Goal: Task Accomplishment & Management: Use online tool/utility

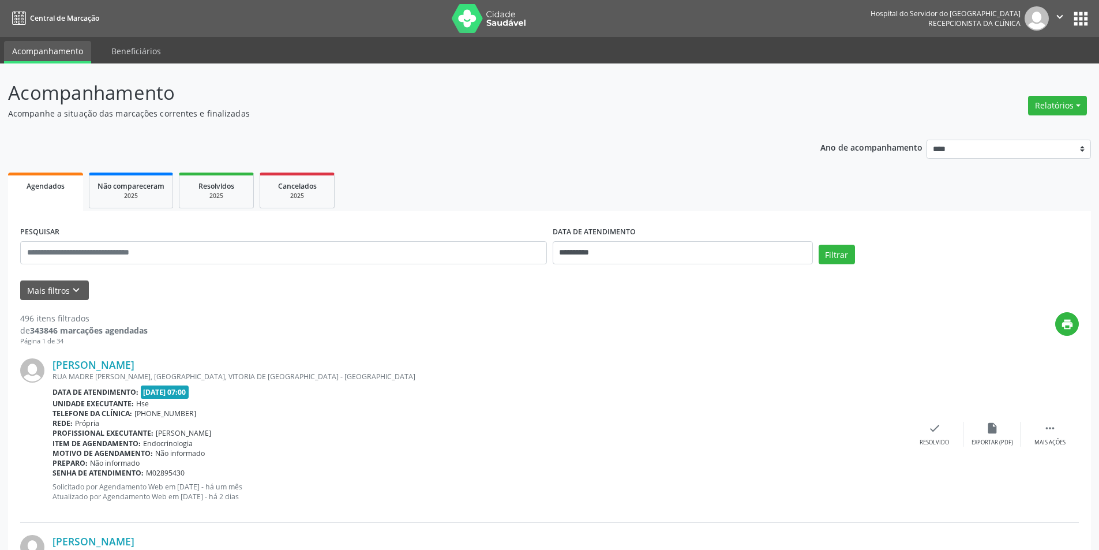
click at [1060, 106] on button "Relatórios" at bounding box center [1057, 106] width 59 height 20
click at [1022, 128] on link "Agendamentos" at bounding box center [1025, 130] width 124 height 16
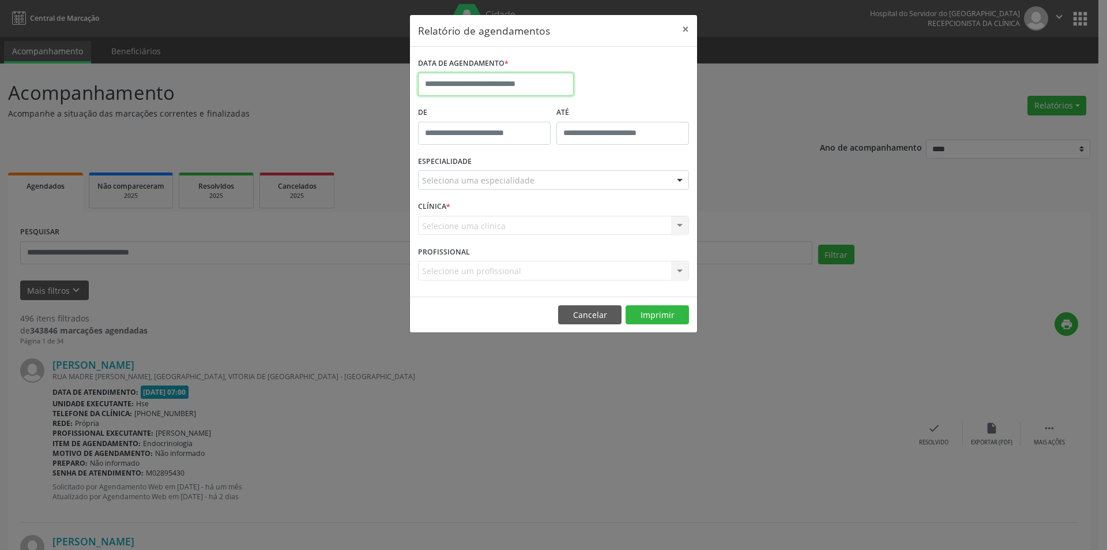
click at [483, 89] on body "**********" at bounding box center [553, 275] width 1107 height 550
click at [589, 325] on footer "Cancelar Imprimir" at bounding box center [553, 314] width 287 height 36
click at [581, 318] on button "Cancelar" at bounding box center [589, 315] width 63 height 20
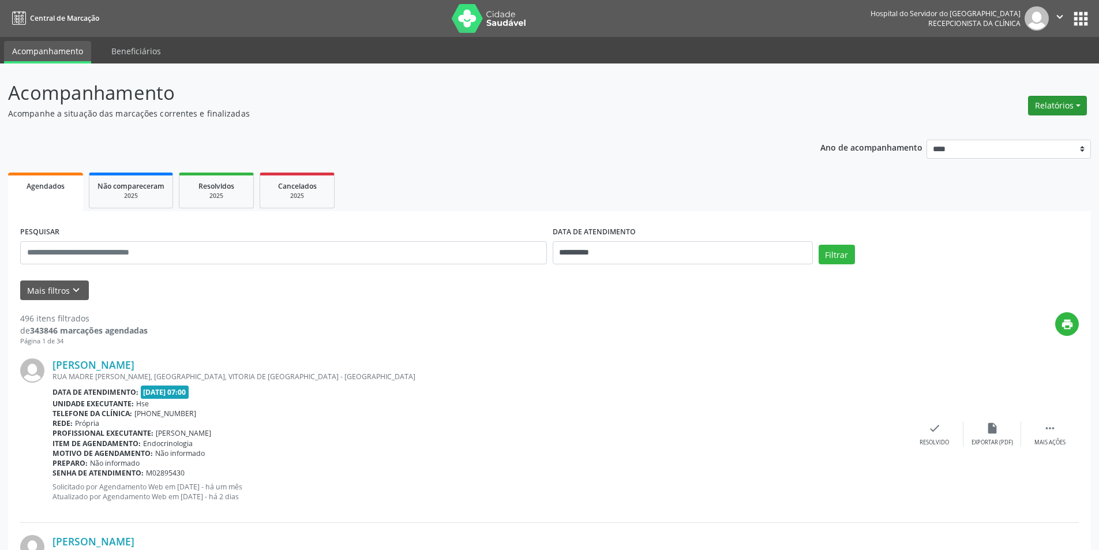
click at [1046, 111] on button "Relatórios" at bounding box center [1057, 106] width 59 height 20
click at [1026, 132] on link "Agendamentos" at bounding box center [1025, 130] width 124 height 16
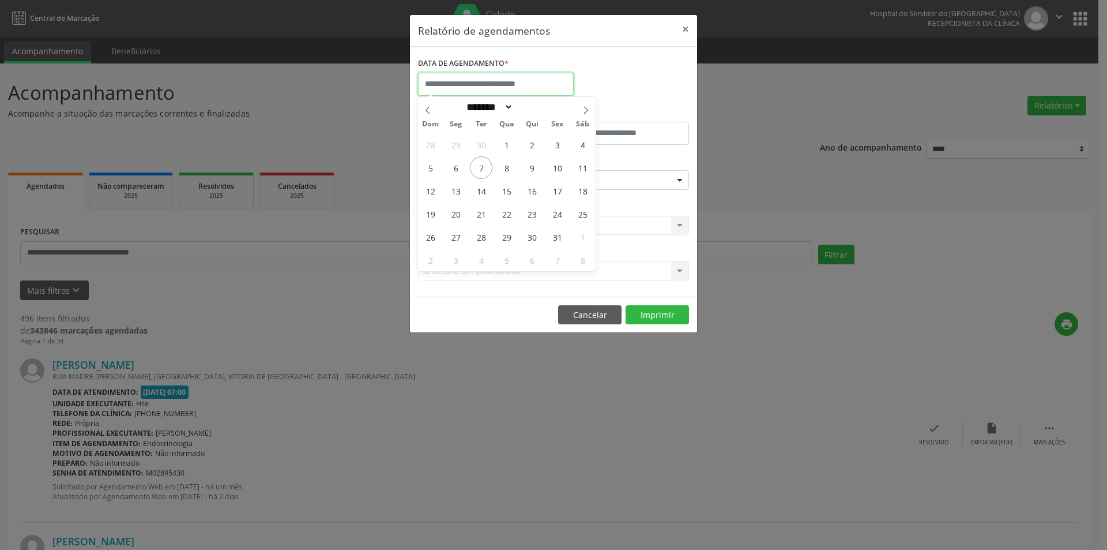
click at [444, 84] on input "text" at bounding box center [496, 84] width 156 height 23
click at [532, 171] on span "9" at bounding box center [532, 167] width 22 height 22
type input "**********"
click at [532, 171] on span "9" at bounding box center [532, 167] width 22 height 22
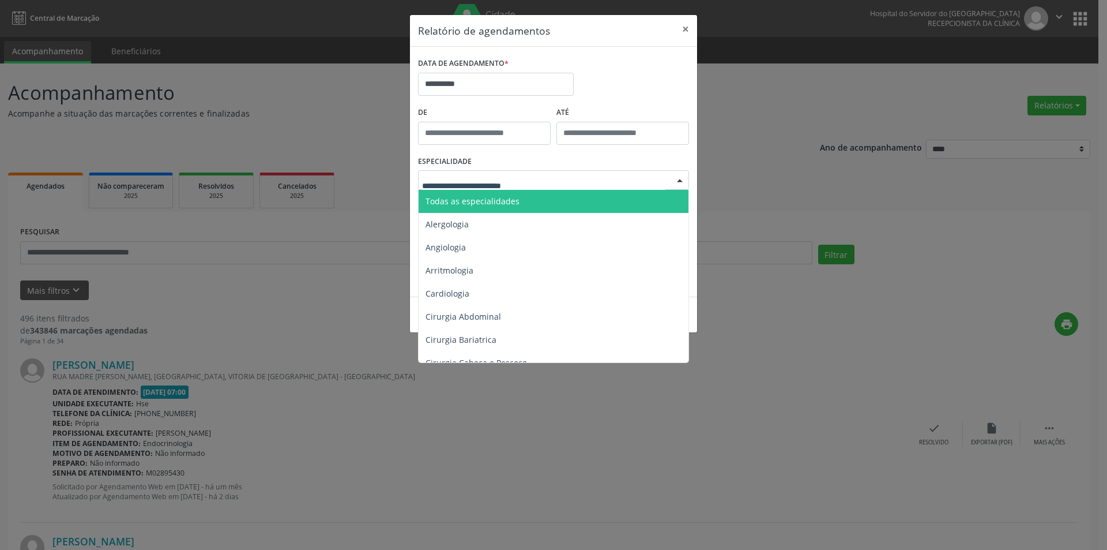
click at [479, 206] on span "Todas as especialidades" at bounding box center [555, 201] width 272 height 23
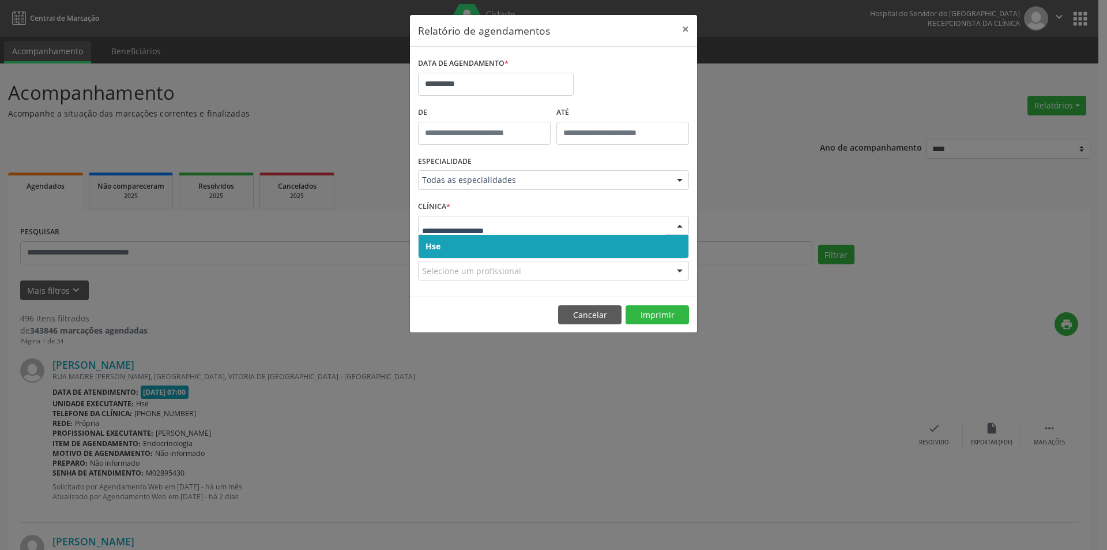
click at [481, 258] on div "Hse Nenhum resultado encontrado para: " " Não há nenhuma opção para ser exibida." at bounding box center [553, 247] width 271 height 24
click at [475, 250] on span "Hse" at bounding box center [554, 246] width 270 height 23
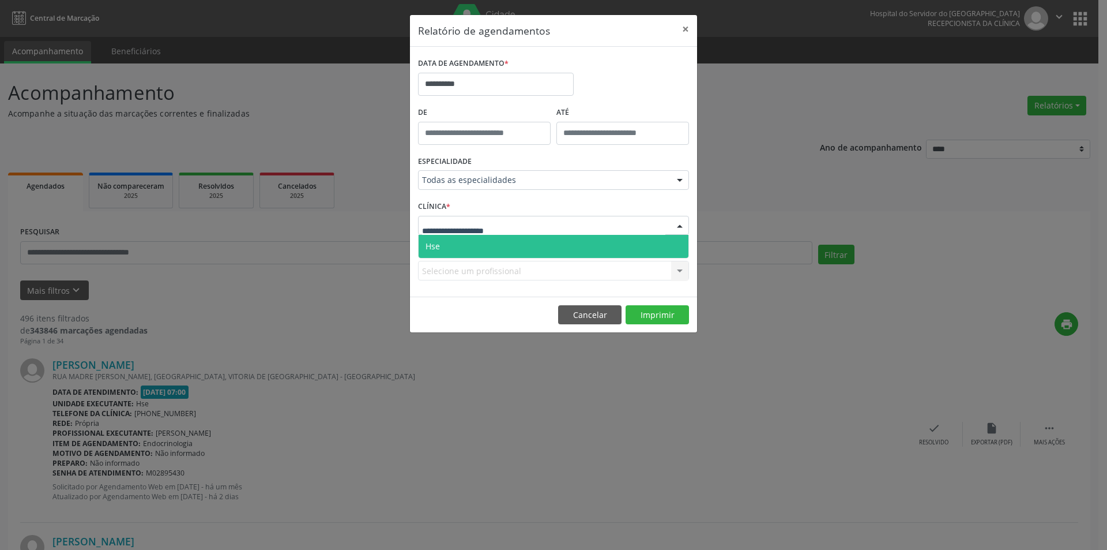
click at [478, 242] on span "Hse" at bounding box center [554, 246] width 270 height 23
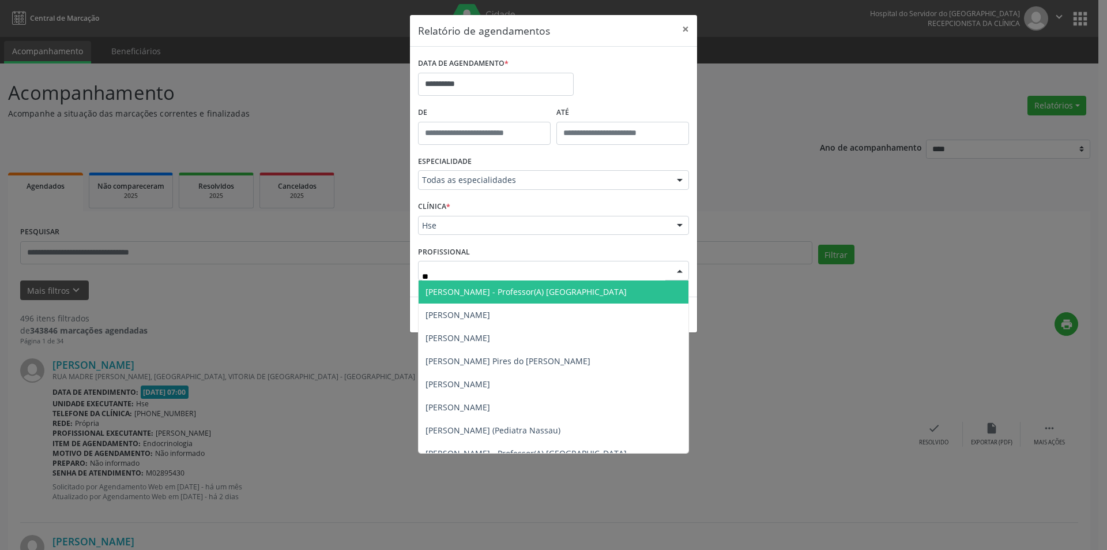
type input "***"
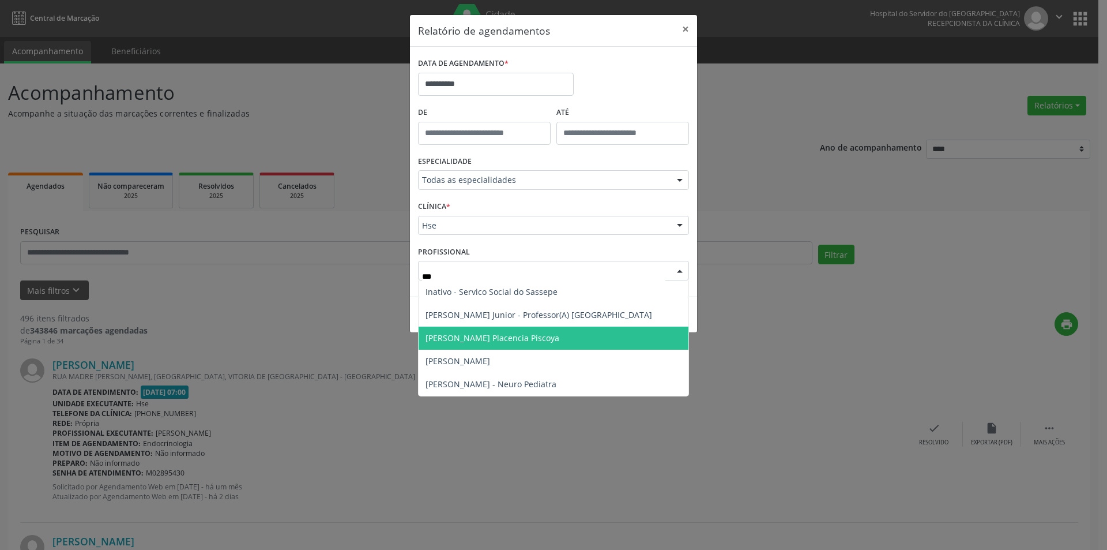
click at [488, 339] on span "[PERSON_NAME] Placencia Piscoya" at bounding box center [493, 337] width 134 height 11
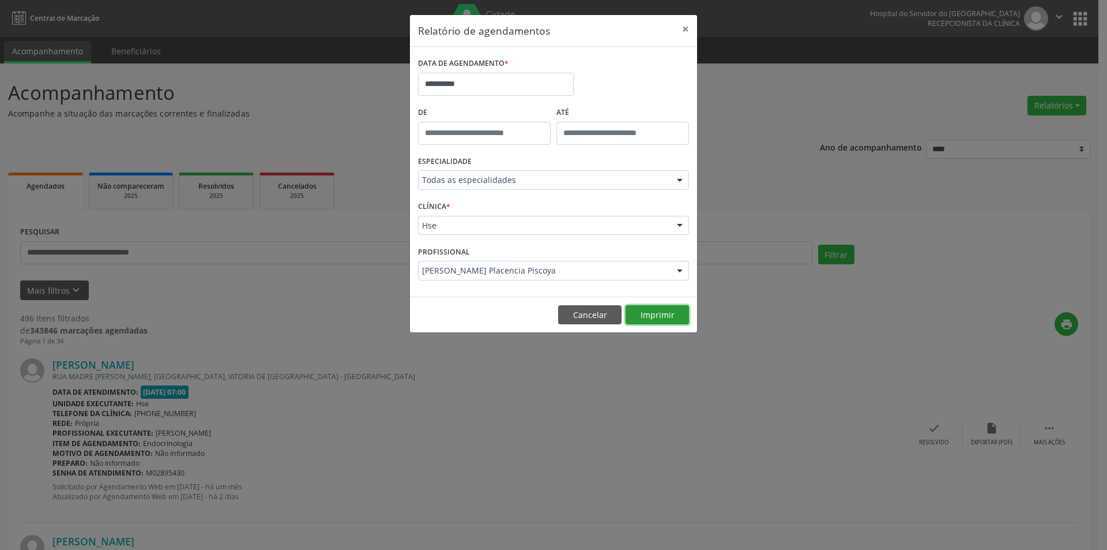
click at [661, 317] on button "Imprimir" at bounding box center [657, 315] width 63 height 20
click at [585, 319] on button "Cancelar" at bounding box center [589, 315] width 63 height 20
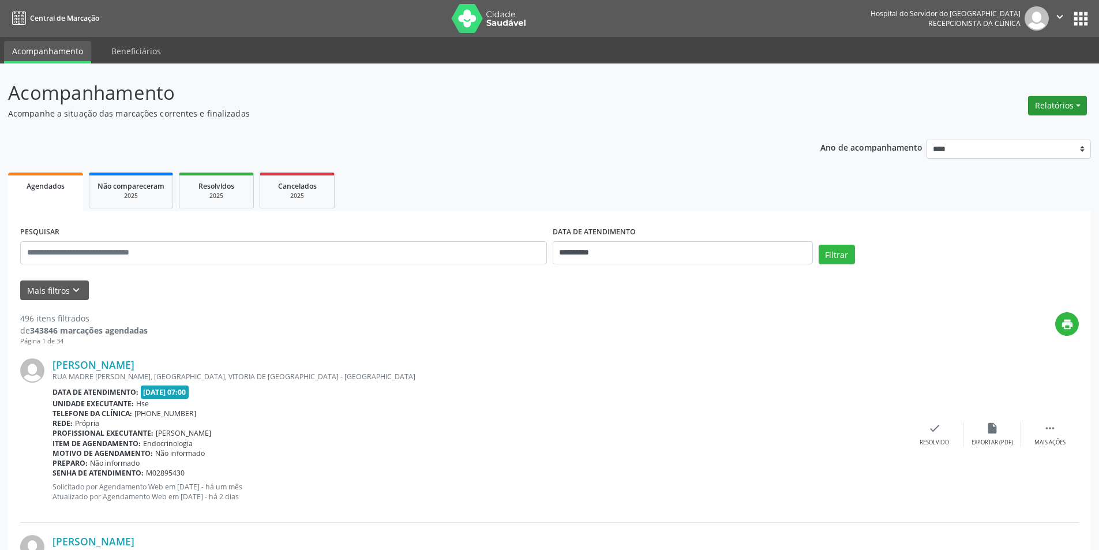
click at [1046, 100] on button "Relatórios" at bounding box center [1057, 106] width 59 height 20
click at [1030, 134] on link "Agendamentos" at bounding box center [1025, 130] width 124 height 16
select select "*"
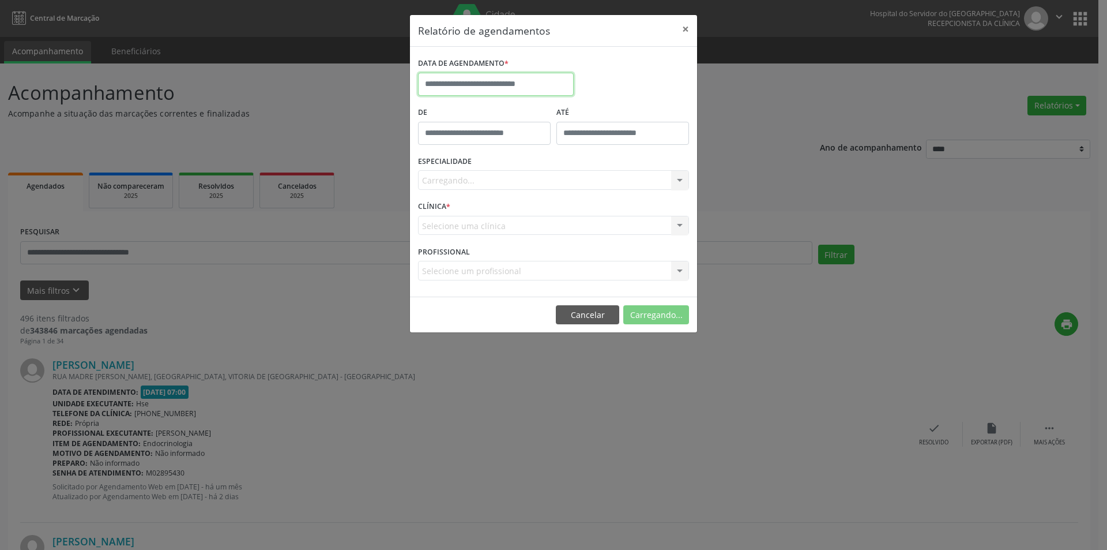
click at [459, 74] on input "text" at bounding box center [496, 84] width 156 height 23
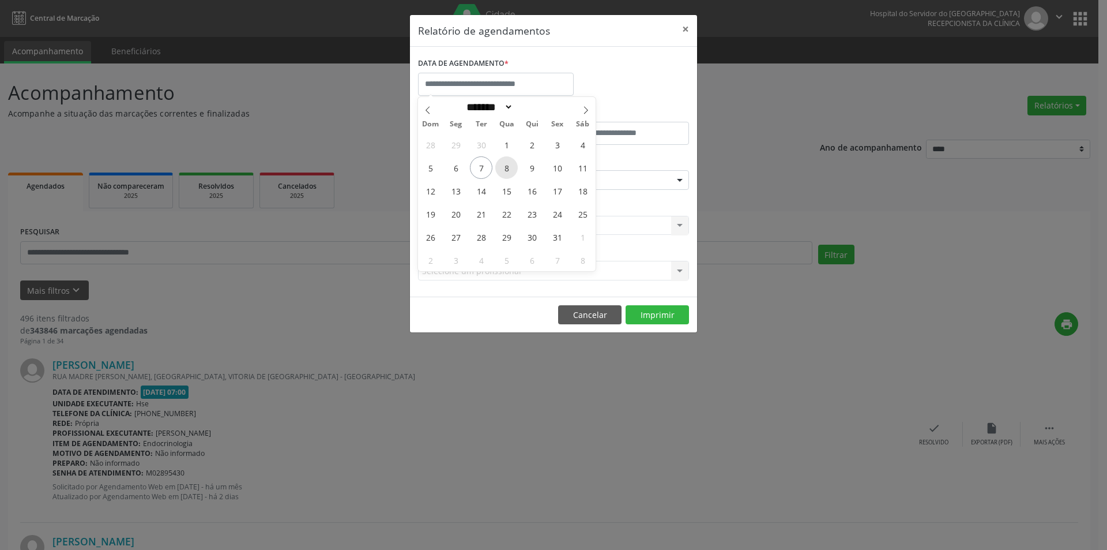
click at [505, 166] on span "8" at bounding box center [506, 167] width 22 height 22
type input "**********"
click at [505, 166] on span "8" at bounding box center [506, 167] width 22 height 22
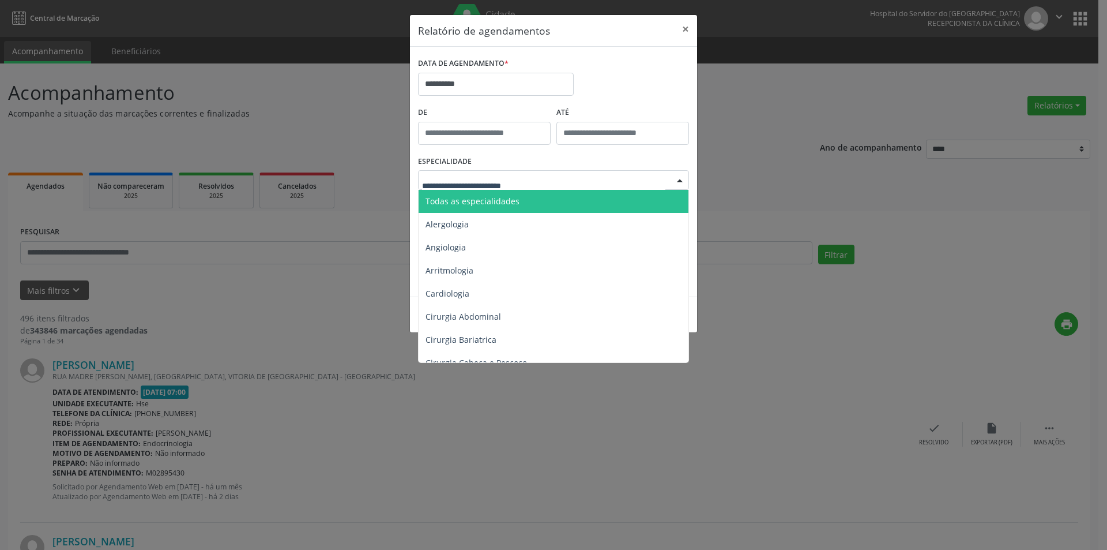
click at [494, 200] on span "Todas as especialidades" at bounding box center [473, 201] width 94 height 11
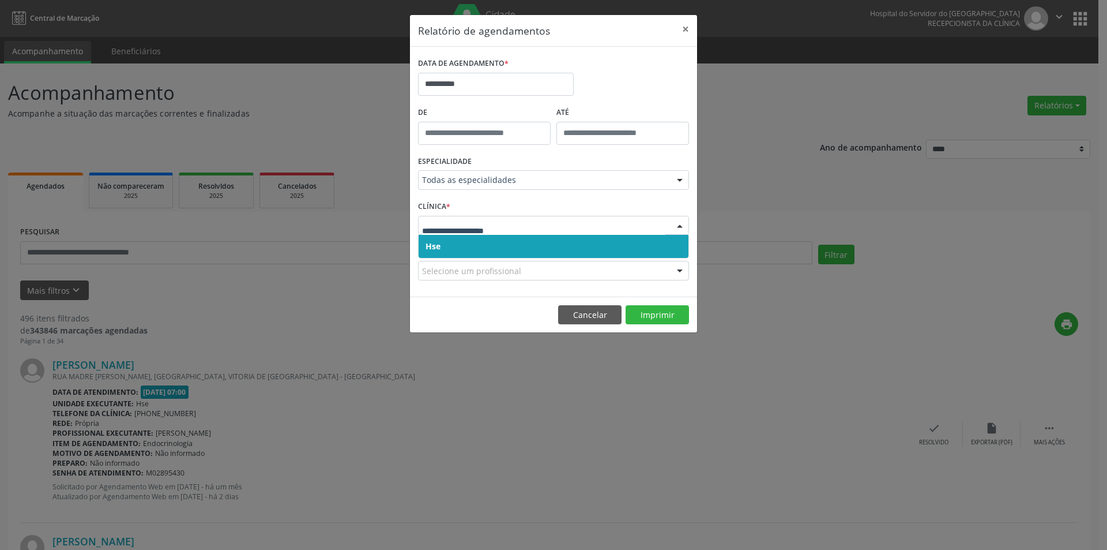
click at [469, 251] on span "Hse" at bounding box center [554, 246] width 270 height 23
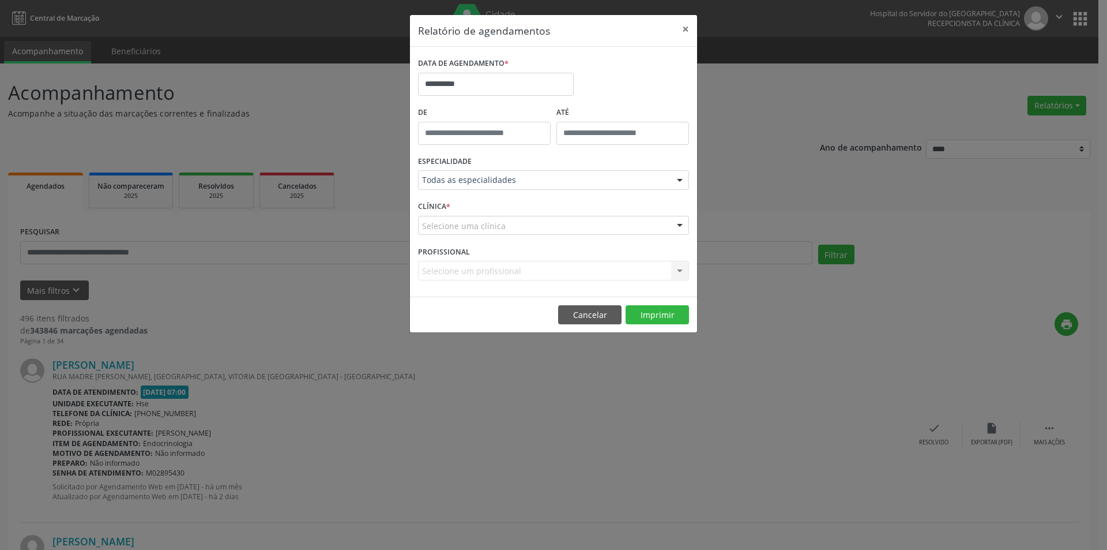
click at [469, 232] on div "Selecione uma clínica" at bounding box center [553, 226] width 271 height 20
click at [422, 222] on input "text" at bounding box center [422, 231] width 0 height 23
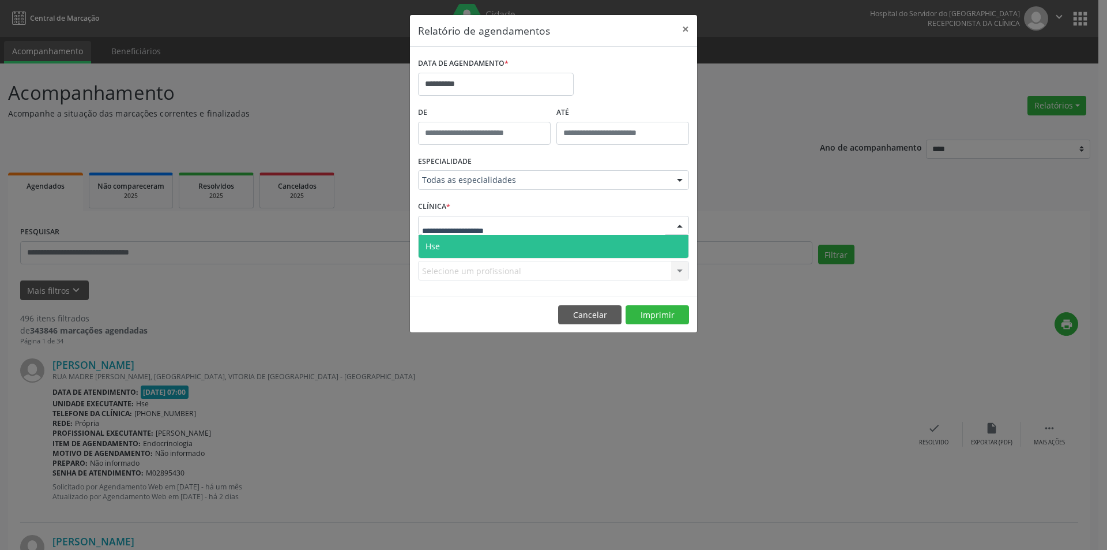
click at [473, 244] on span "Hse" at bounding box center [554, 246] width 270 height 23
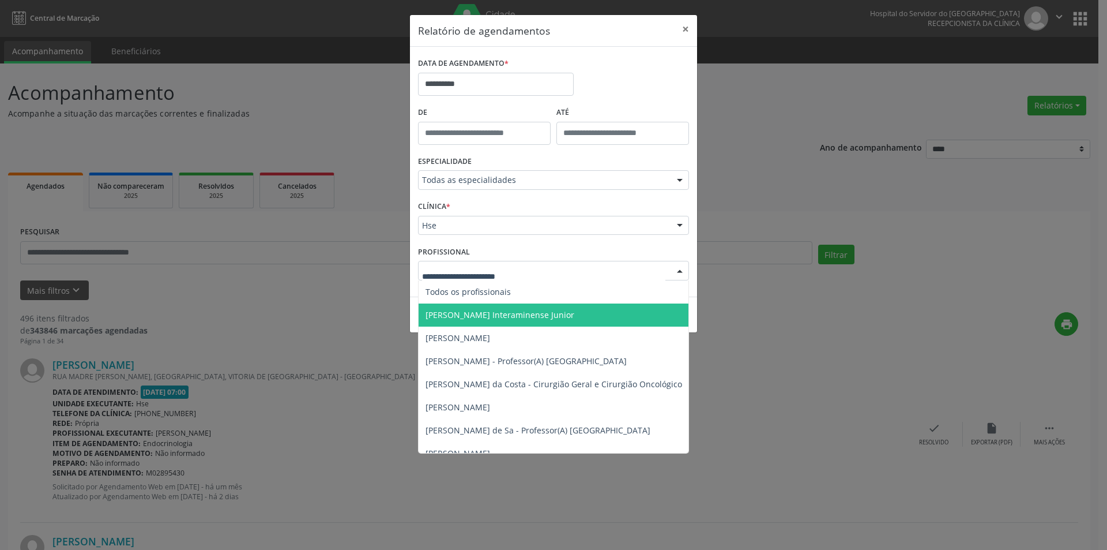
click at [482, 315] on span "[PERSON_NAME] Interaminense Junior" at bounding box center [500, 314] width 149 height 11
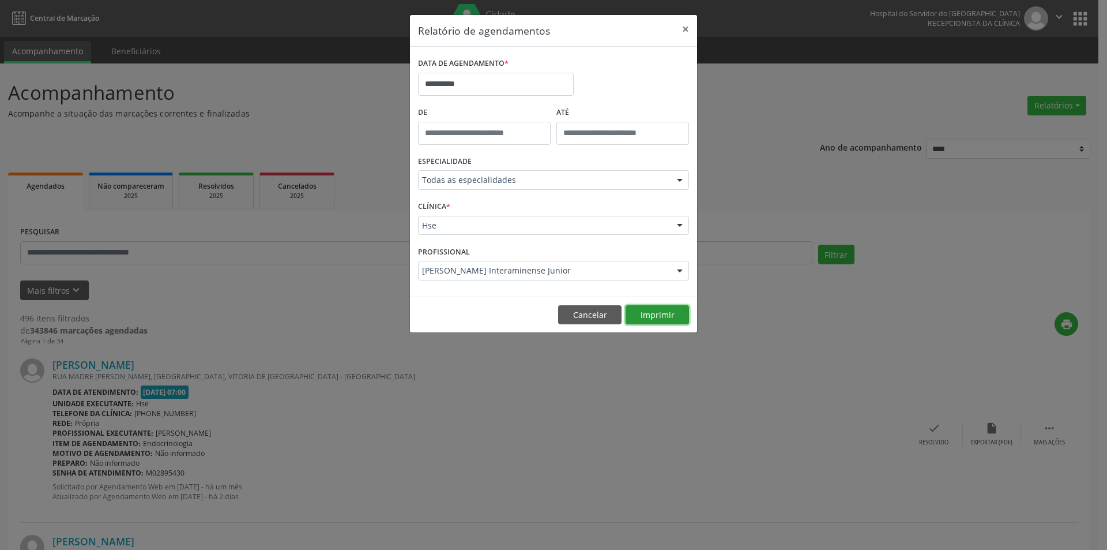
click at [656, 311] on button "Imprimir" at bounding box center [657, 315] width 63 height 20
